Goal: Go to known website: Access a specific website the user already knows

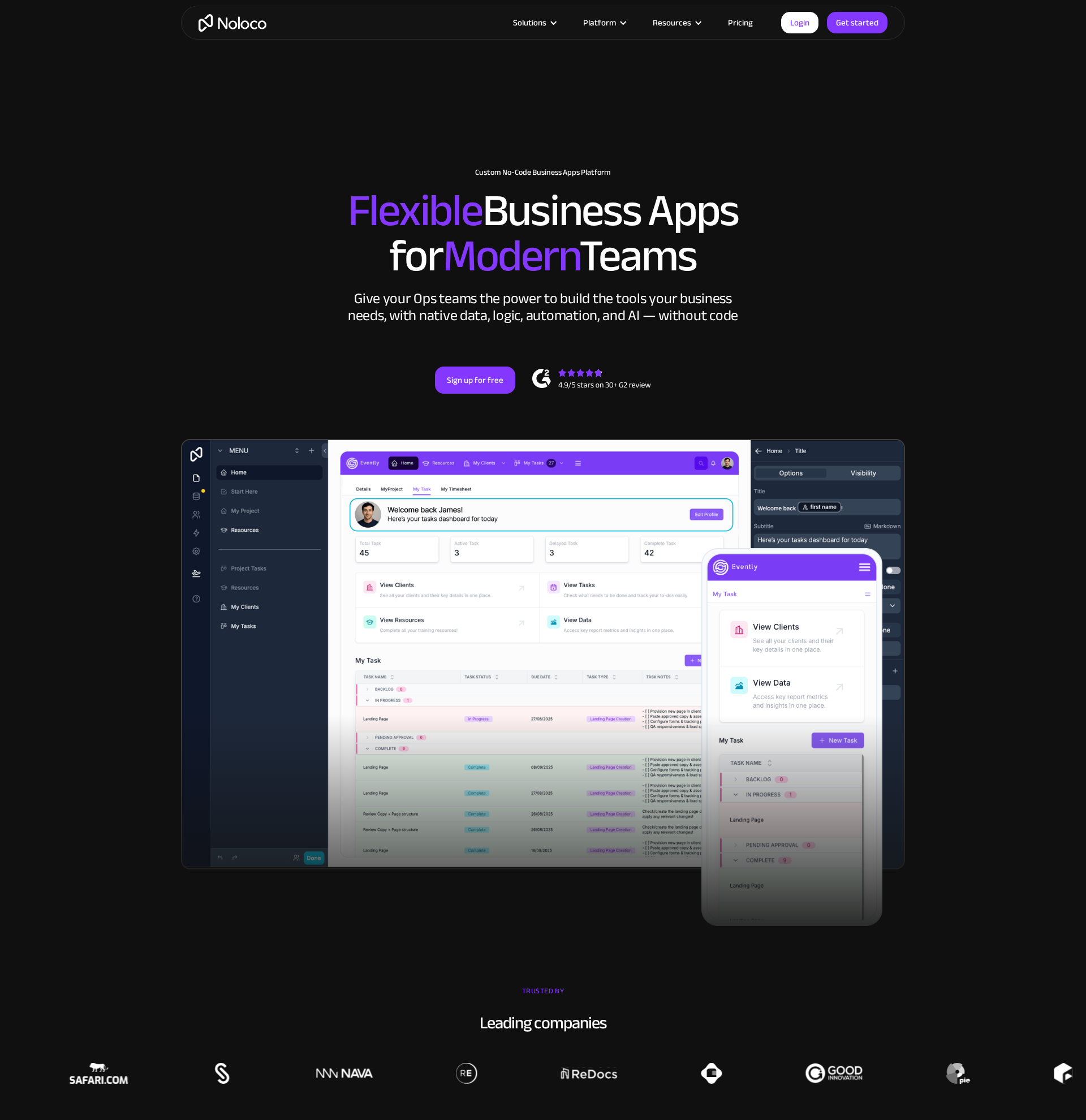
click at [811, 102] on section "New: Connect Noloco to Stripe Custom No-Code Business Apps Platform Flexible Bu…" at bounding box center [543, 476] width 1086 height 956
click at [795, 27] on link "Login" at bounding box center [799, 23] width 37 height 22
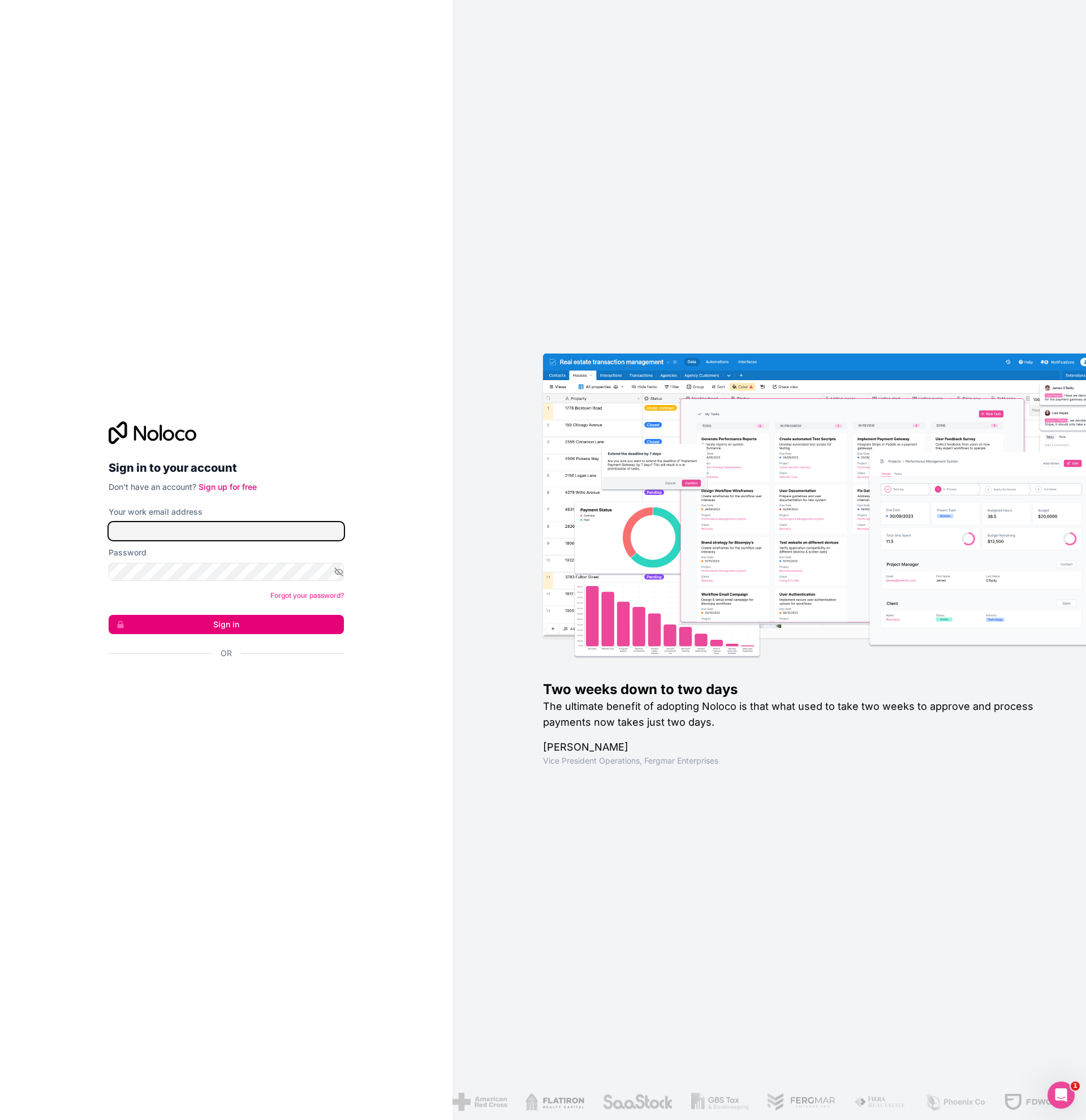
type input "[EMAIL_ADDRESS][DOMAIN_NAME]"
click at [109, 615] on button "Sign in" at bounding box center [226, 624] width 235 height 19
click at [235, 623] on button "Sign in" at bounding box center [226, 624] width 235 height 19
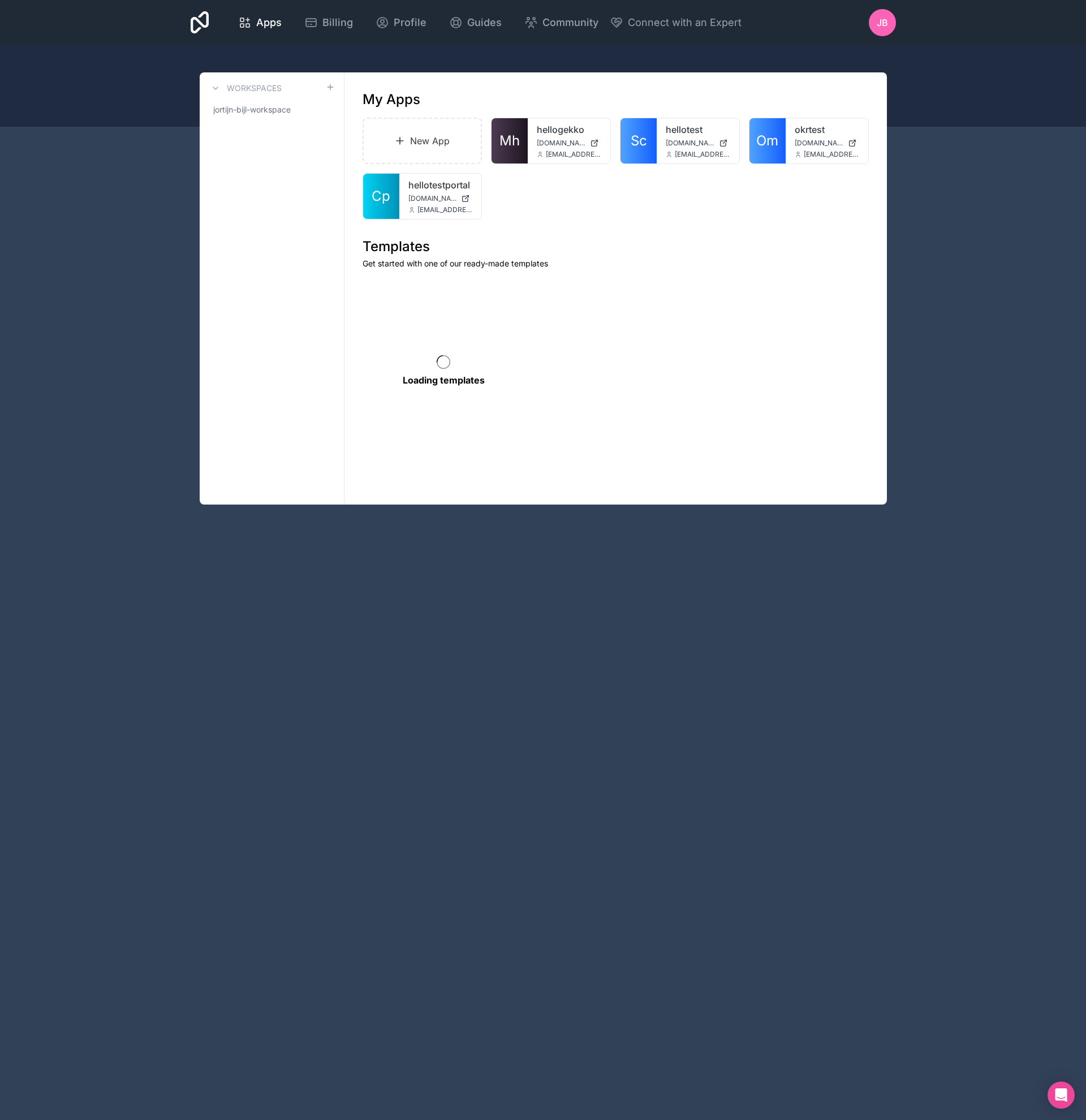
click at [496, 141] on link "Mh" at bounding box center [509, 140] width 36 height 45
